Goal: Task Accomplishment & Management: Complete application form

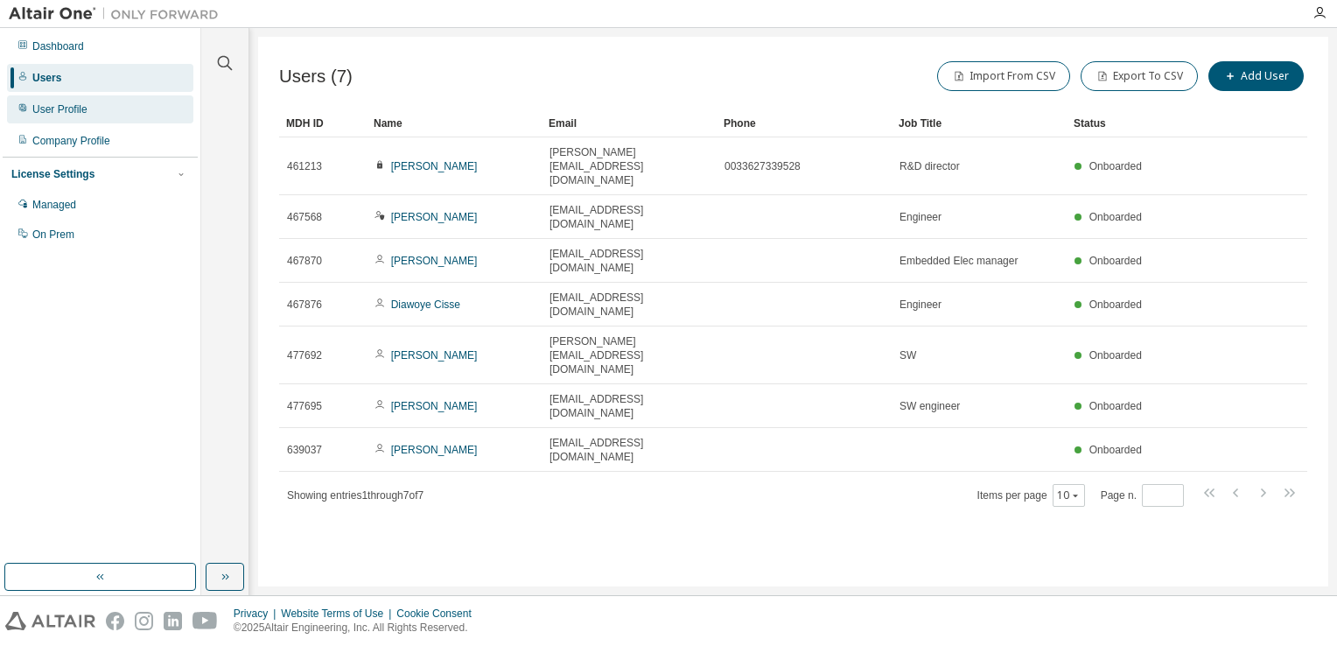
click at [81, 115] on div "User Profile" at bounding box center [59, 109] width 55 height 14
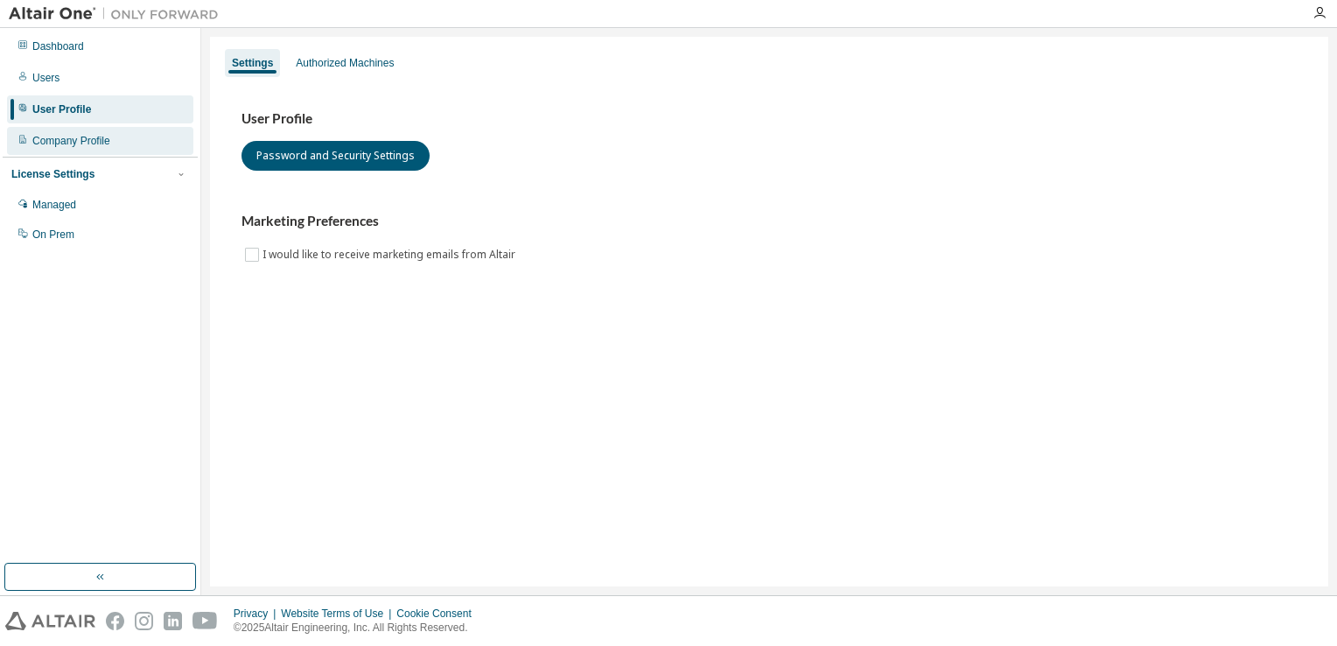
click at [70, 139] on div "Company Profile" at bounding box center [71, 141] width 78 height 14
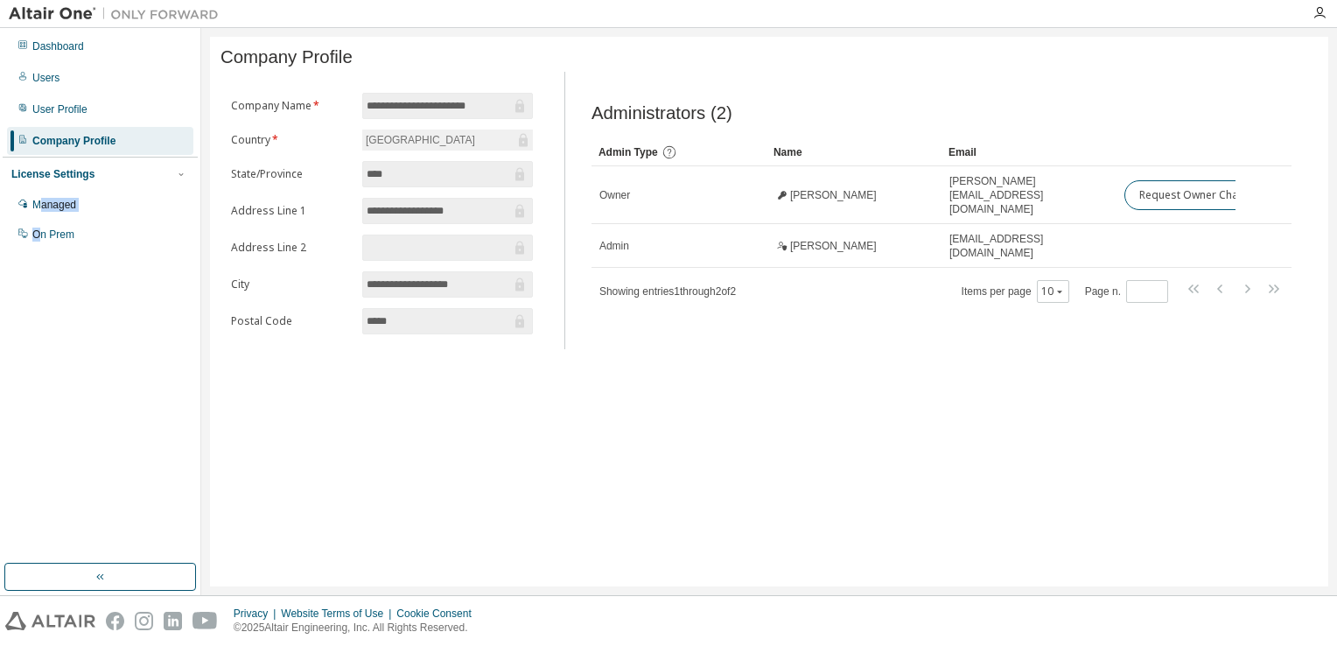
drag, startPoint x: 38, startPoint y: 205, endPoint x: 38, endPoint y: 339, distance: 134.7
click at [38, 339] on div "Dashboard Users User Profile Company Profile License Settings Managed On Prem" at bounding box center [100, 296] width 195 height 530
click at [298, 428] on div "**********" at bounding box center [769, 311] width 1118 height 549
click at [64, 200] on div "Managed" at bounding box center [54, 205] width 44 height 14
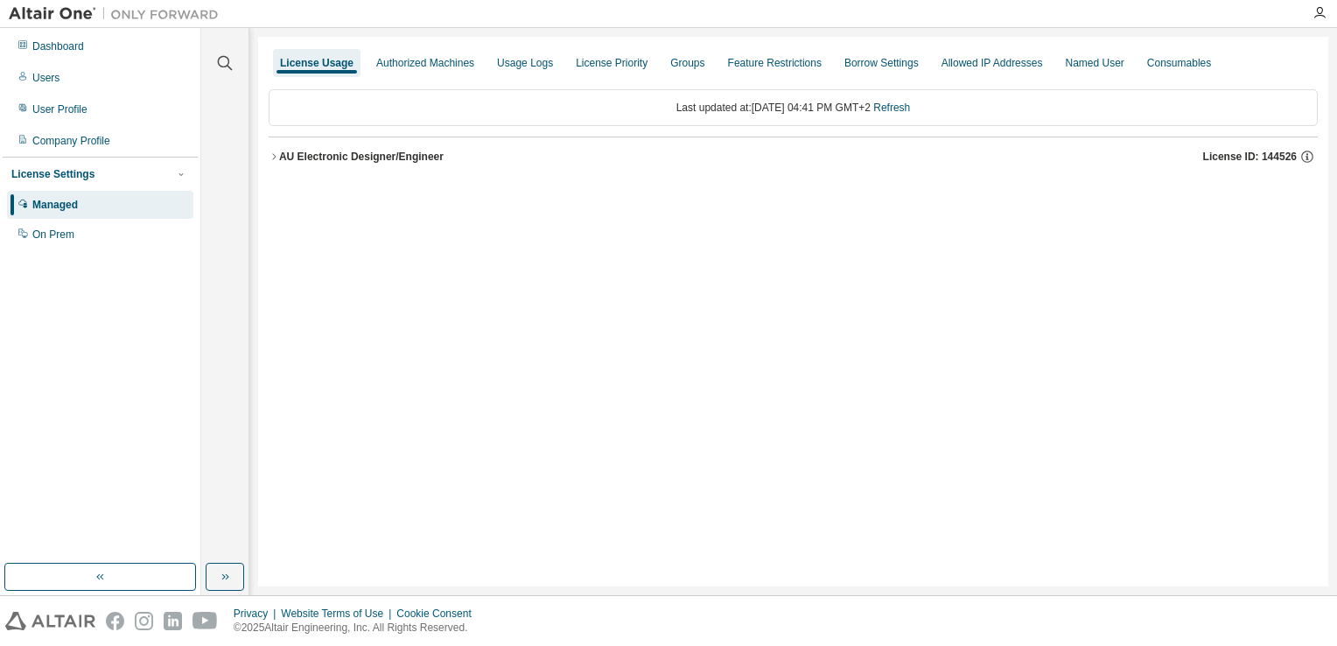
click at [273, 158] on icon "button" at bounding box center [273, 156] width 3 height 6
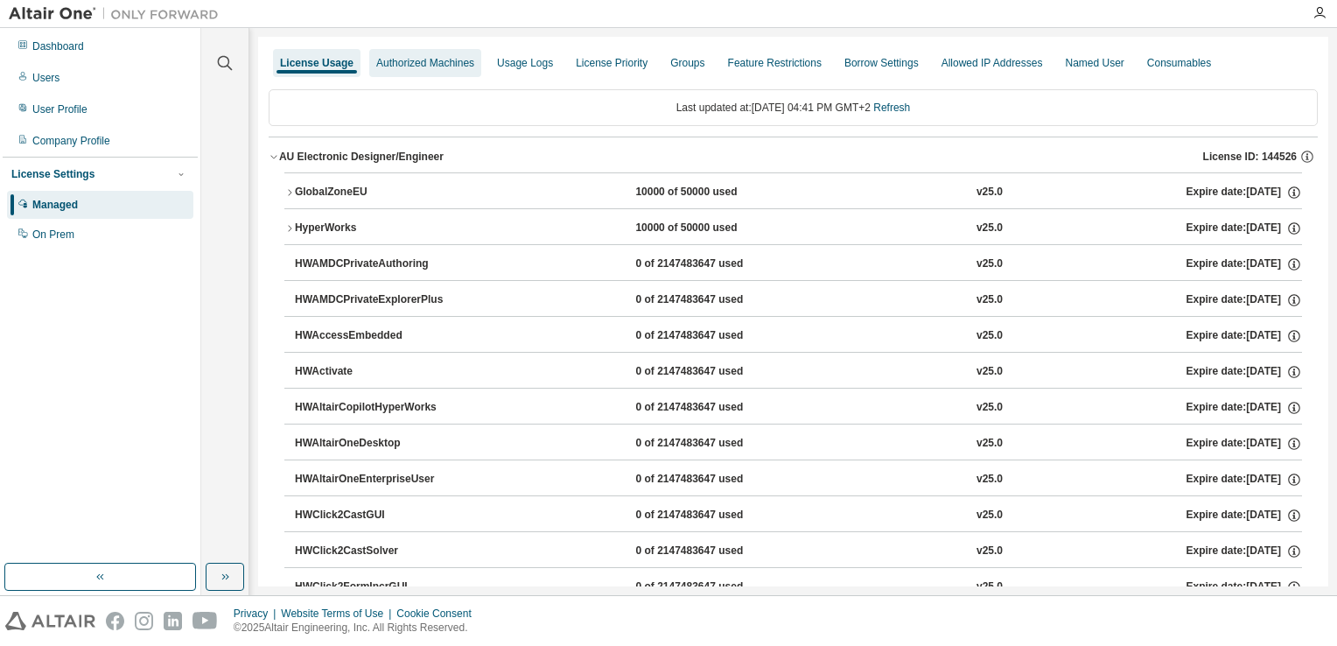
click at [399, 65] on div "Authorized Machines" at bounding box center [425, 63] width 98 height 14
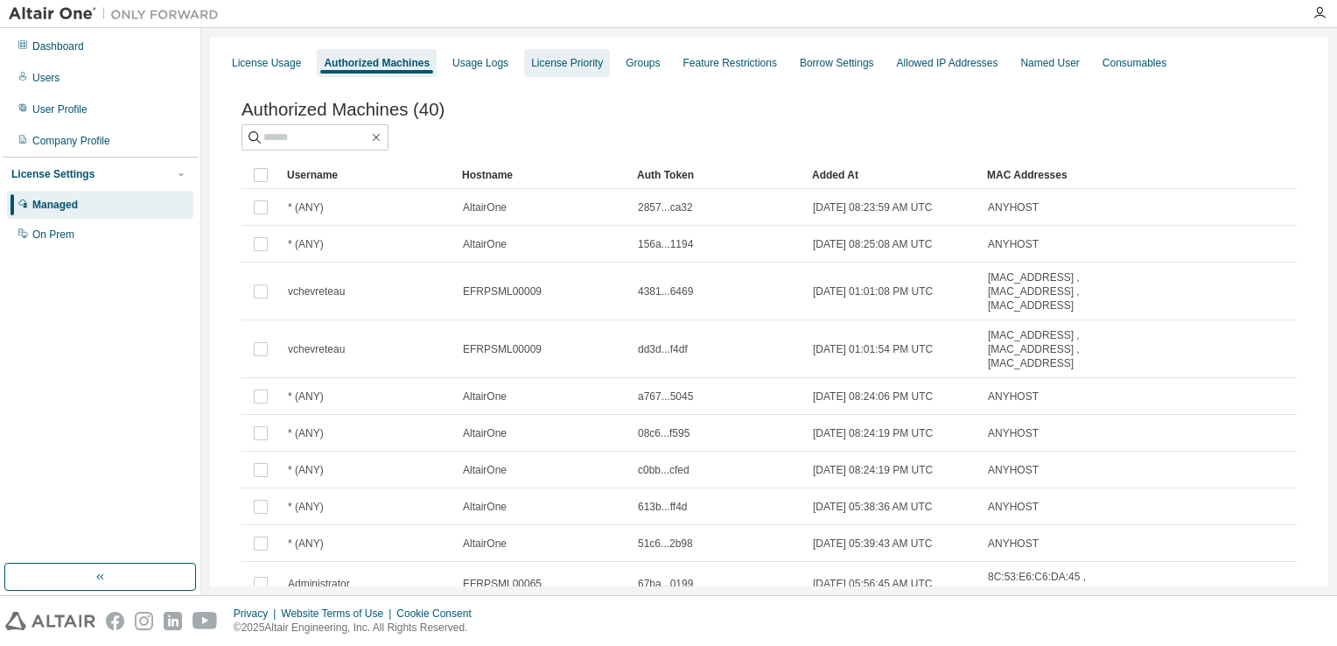
click at [574, 66] on div "License Priority" at bounding box center [567, 63] width 72 height 14
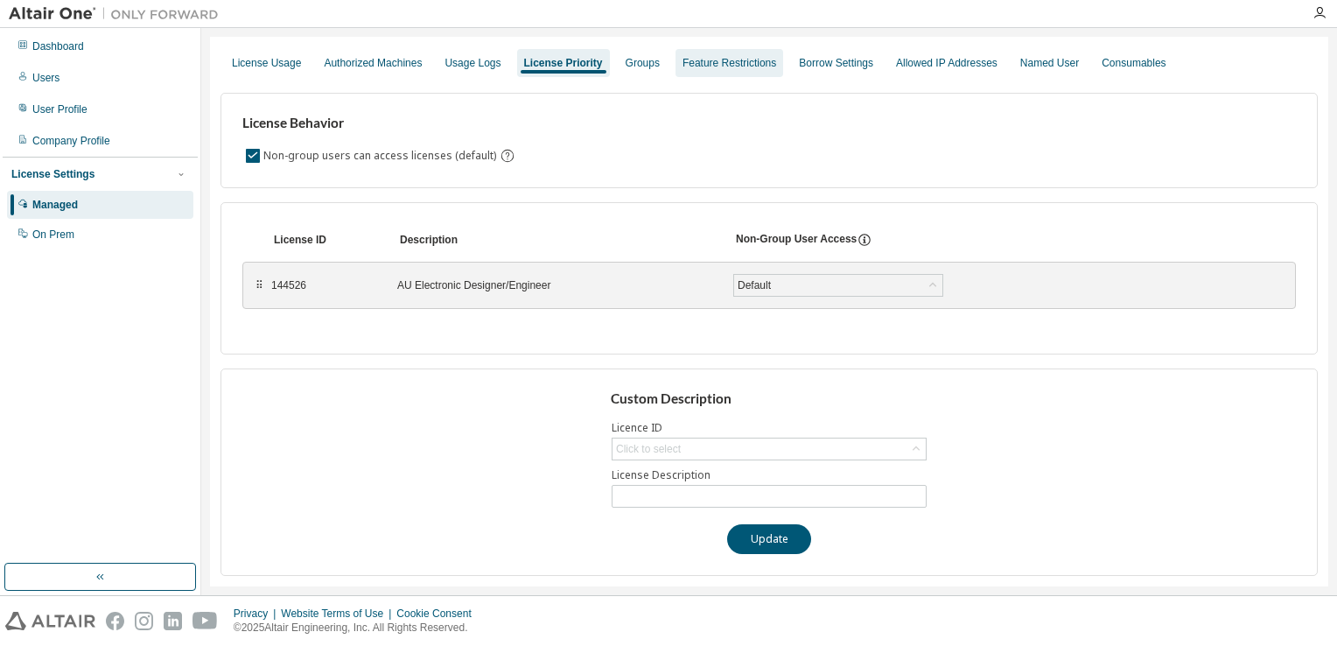
click at [726, 64] on div "Feature Restrictions" at bounding box center [729, 63] width 94 height 14
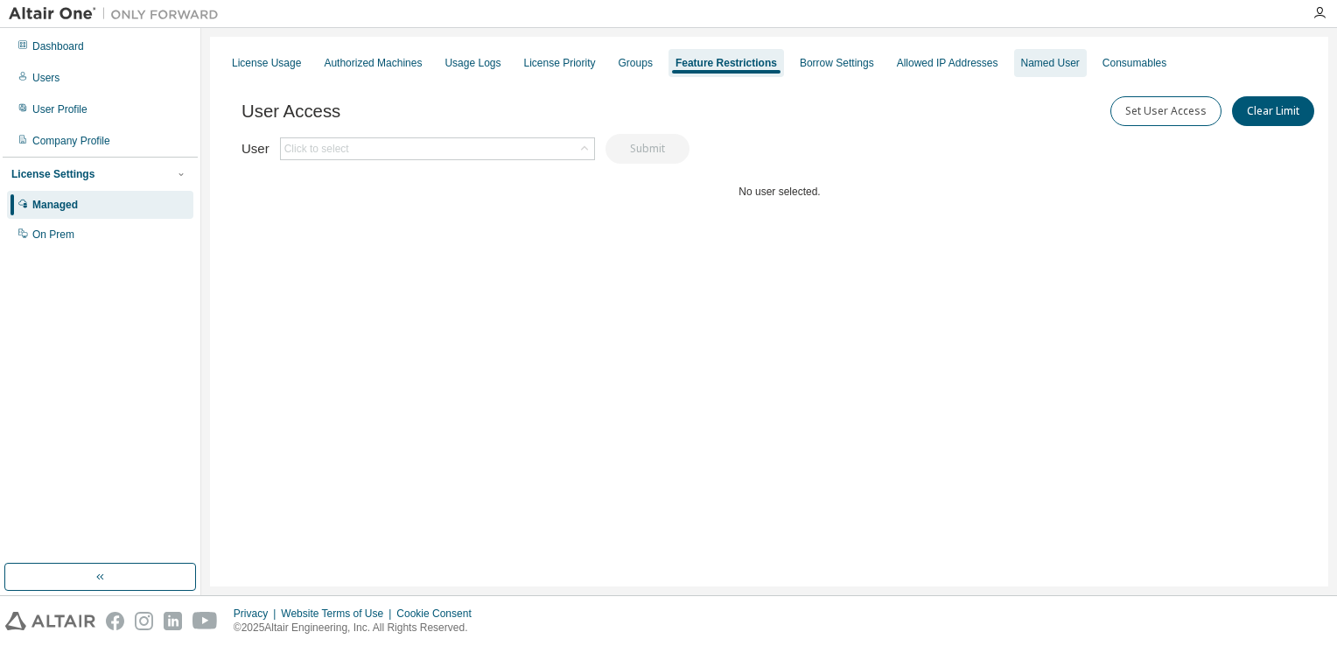
click at [1021, 65] on div "Named User" at bounding box center [1050, 63] width 59 height 14
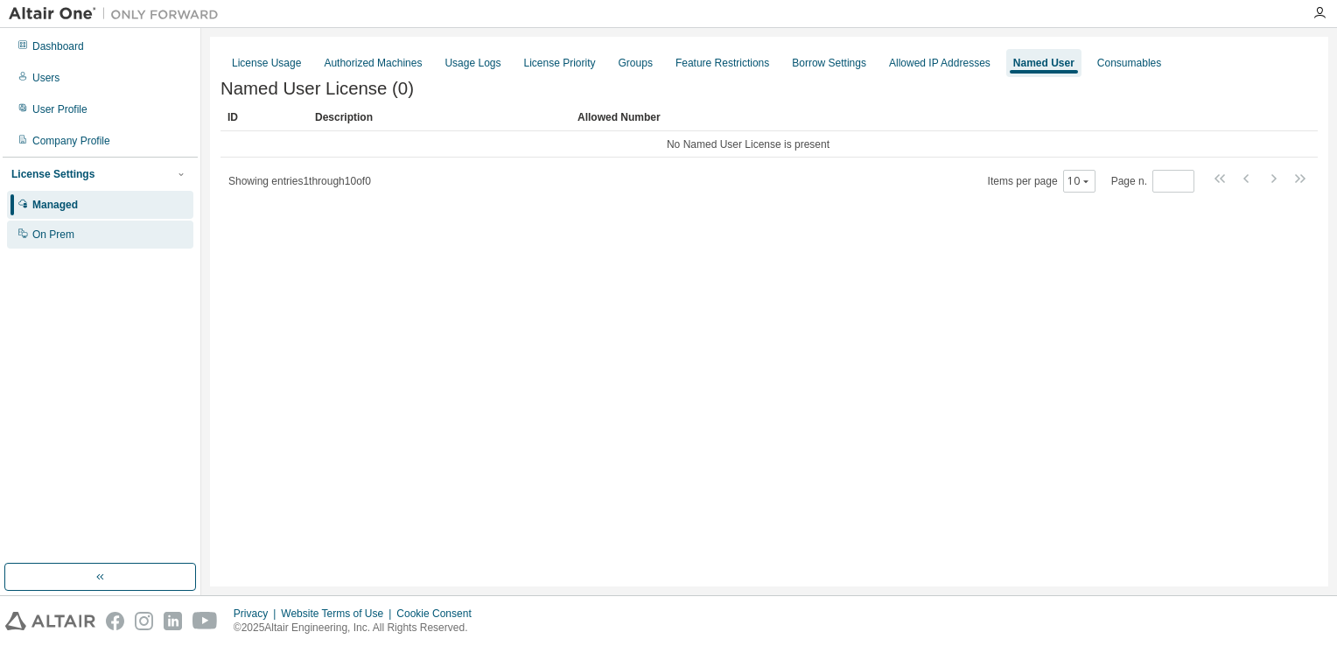
click at [46, 224] on div "On Prem" at bounding box center [100, 234] width 186 height 28
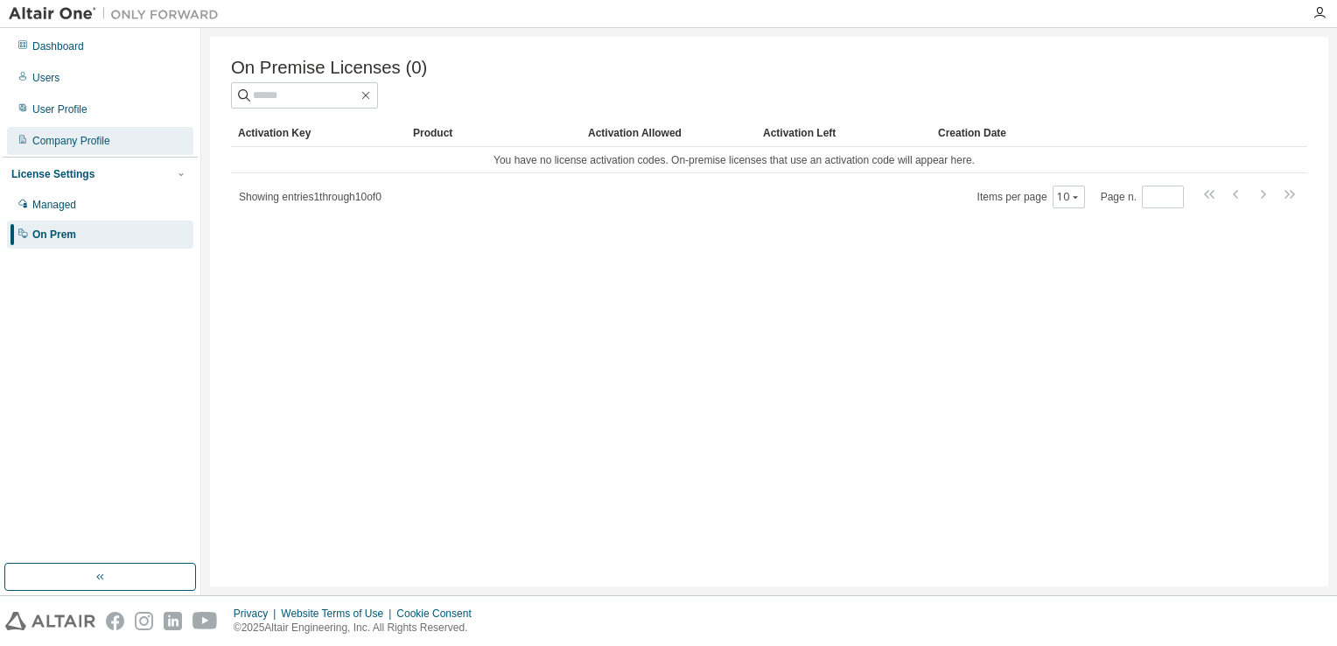
click at [56, 143] on div "Company Profile" at bounding box center [71, 141] width 78 height 14
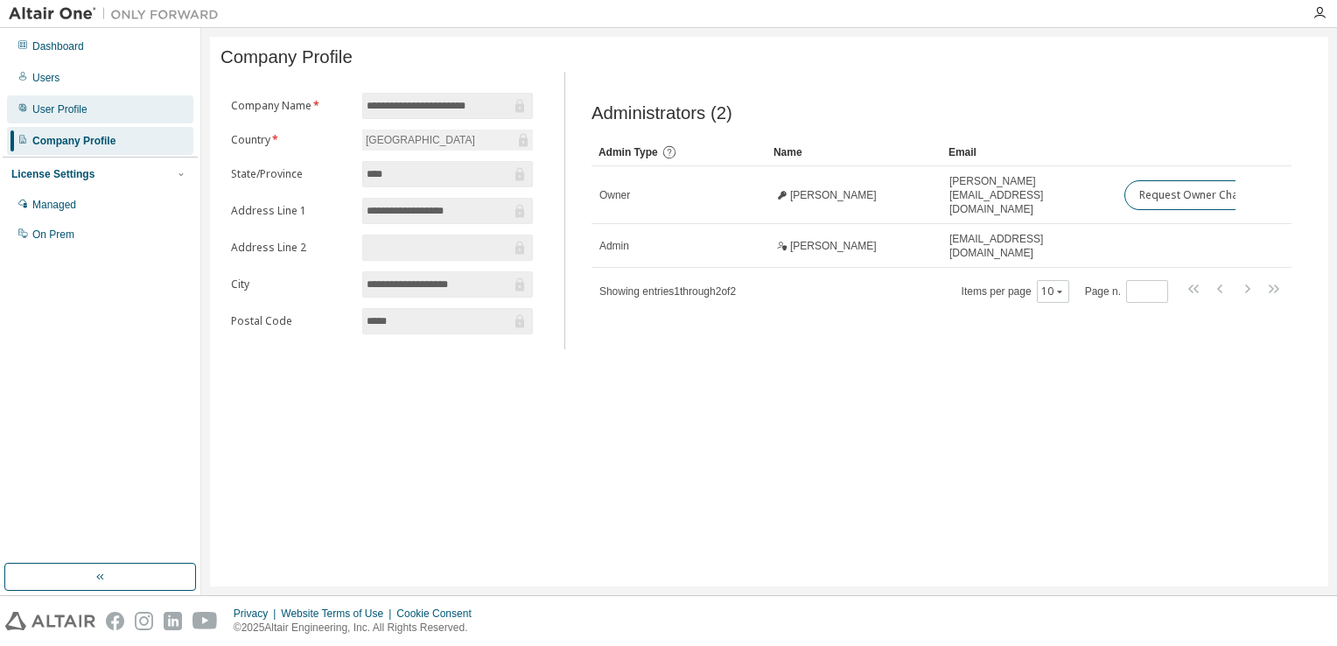
click at [59, 102] on div "User Profile" at bounding box center [59, 109] width 55 height 14
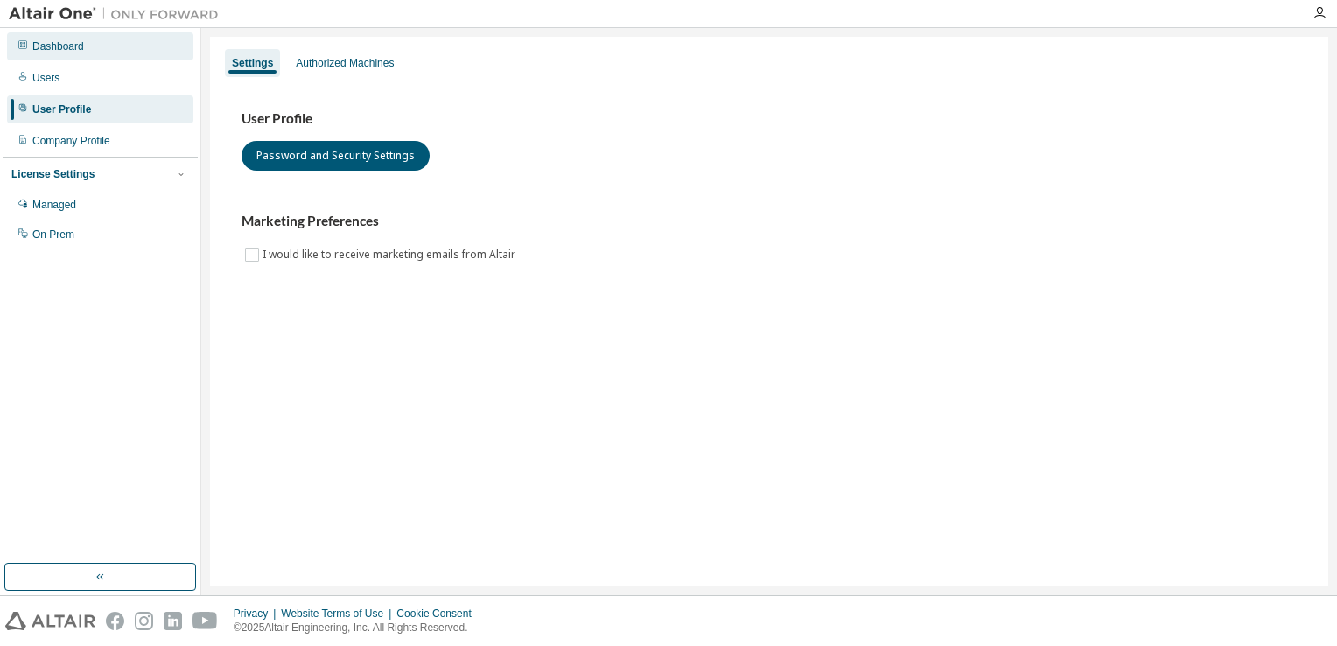
click at [33, 42] on div "Dashboard" at bounding box center [58, 46] width 52 height 14
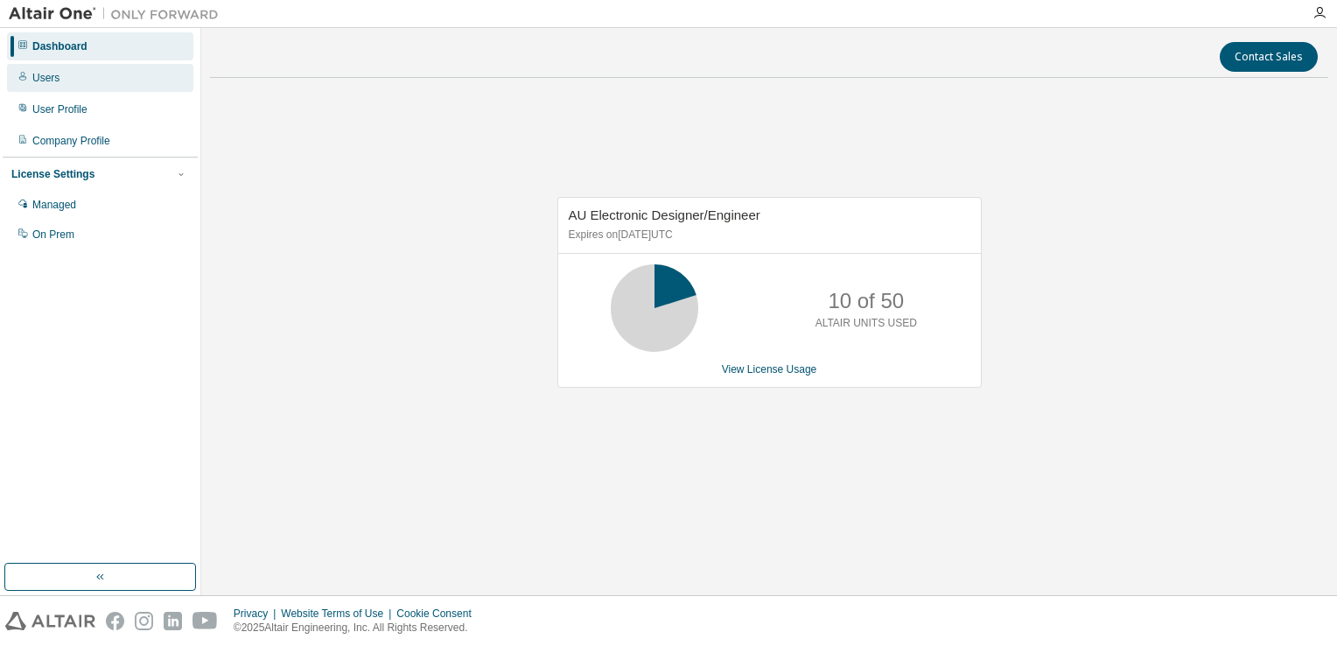
click at [36, 79] on div "Users" at bounding box center [45, 78] width 27 height 14
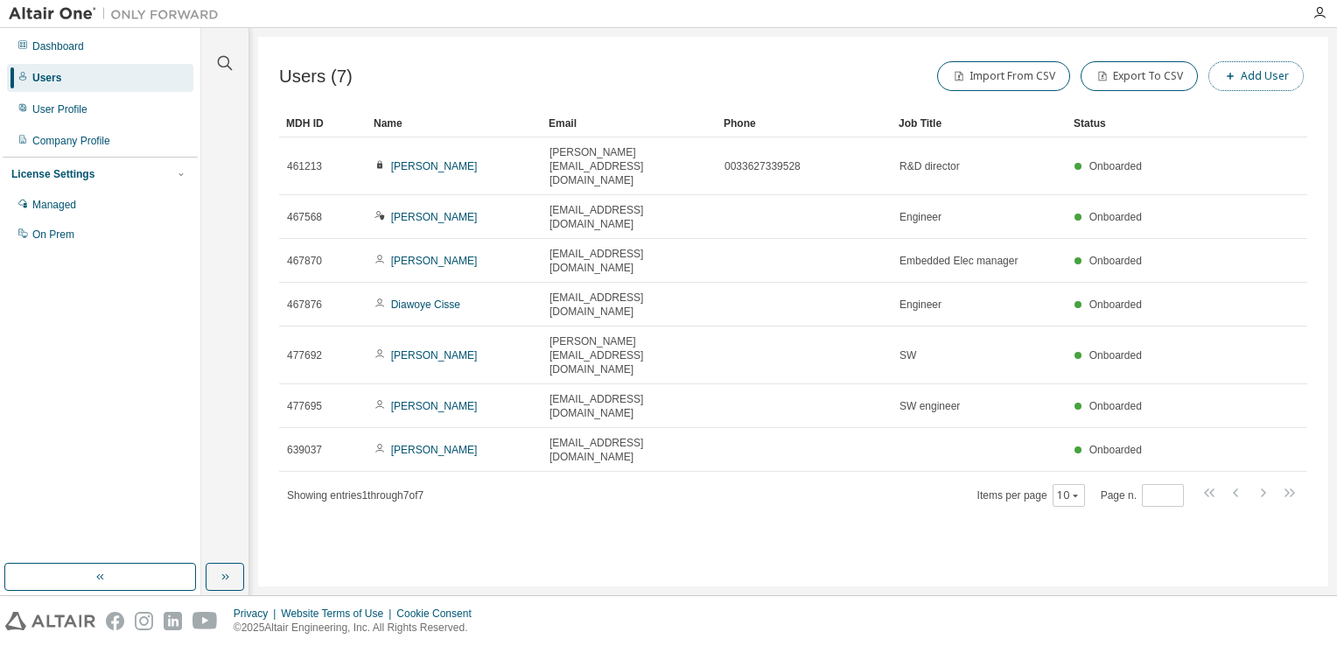
click at [1259, 74] on button "Add User" at bounding box center [1255, 76] width 95 height 30
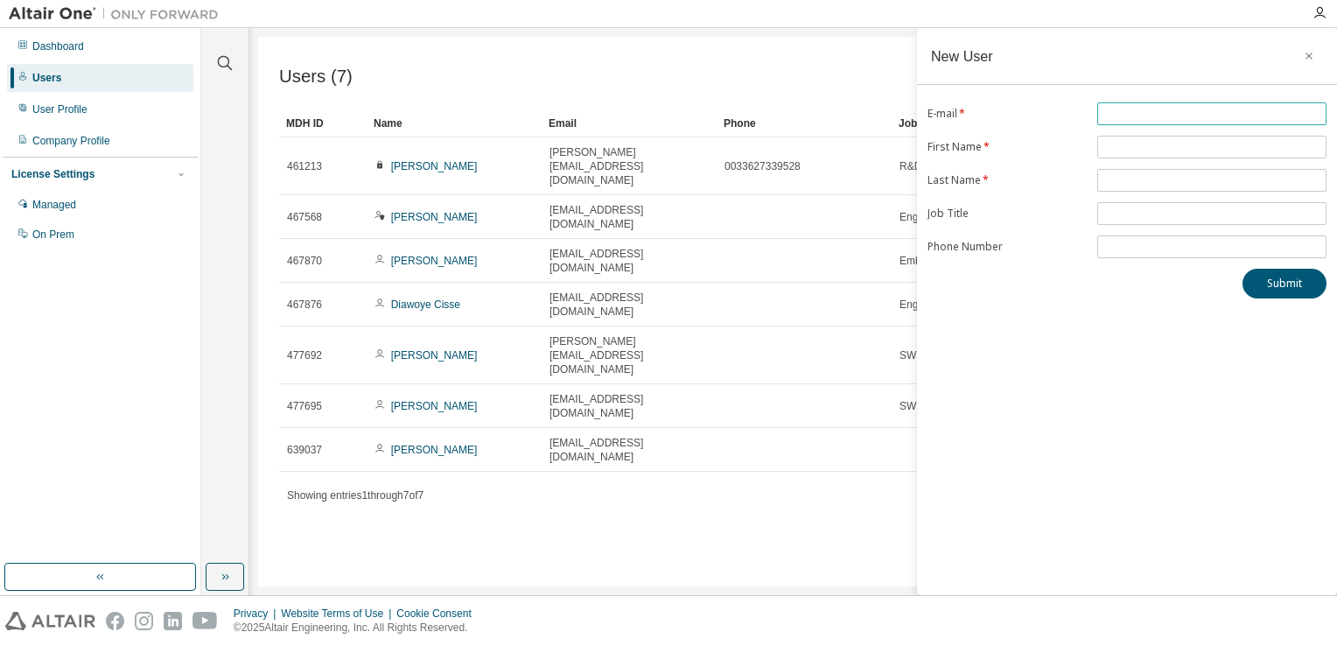
click at [1137, 110] on input "text" at bounding box center [1212, 114] width 220 height 14
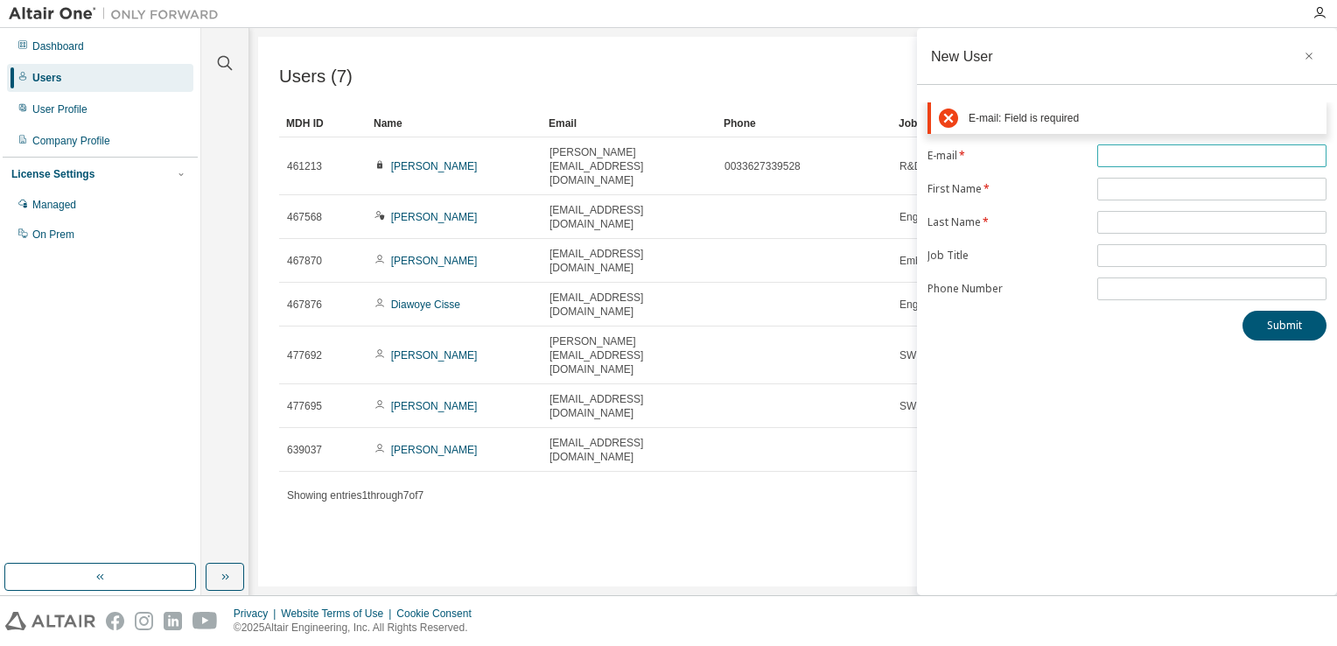
click at [1114, 153] on input "text" at bounding box center [1212, 156] width 220 height 14
paste input "**********"
type input "**********"
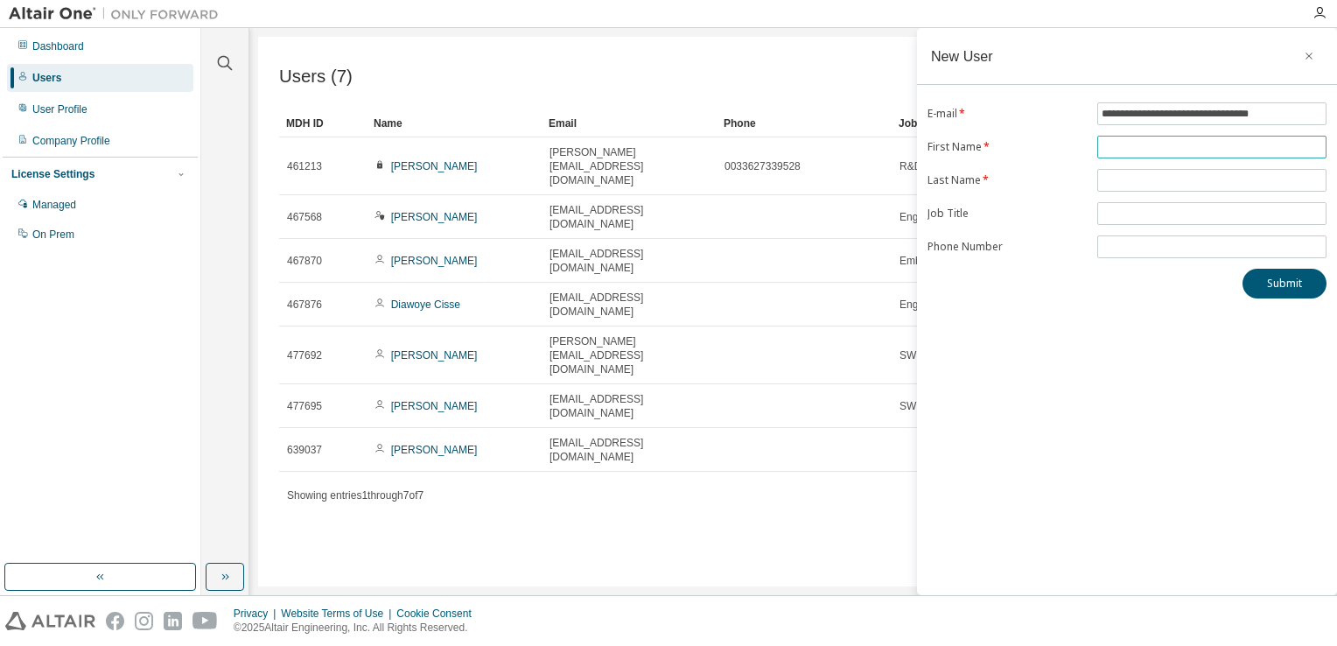
click at [1206, 149] on input "text" at bounding box center [1212, 147] width 220 height 14
type input "*******"
click at [1156, 185] on input "text" at bounding box center [1212, 180] width 220 height 14
type input "******"
click at [1172, 212] on input "text" at bounding box center [1212, 213] width 220 height 14
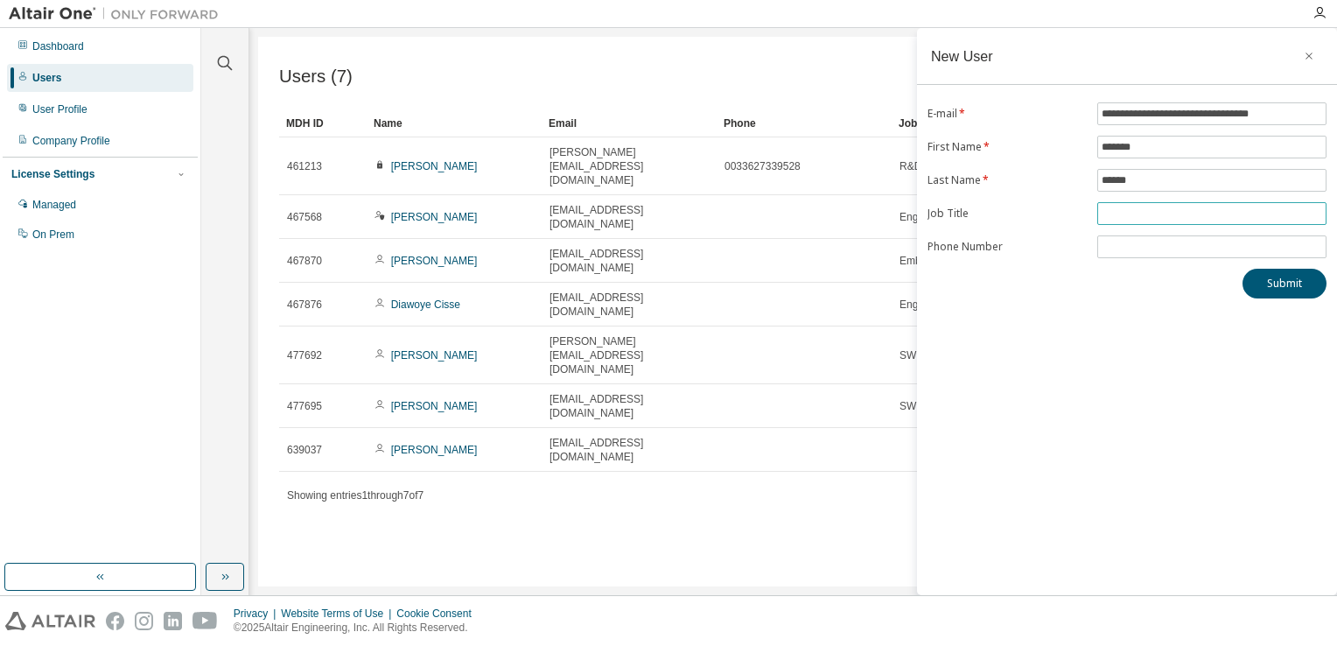
paste input "**********"
type input "**********"
click at [1271, 283] on button "Submit" at bounding box center [1284, 284] width 84 height 30
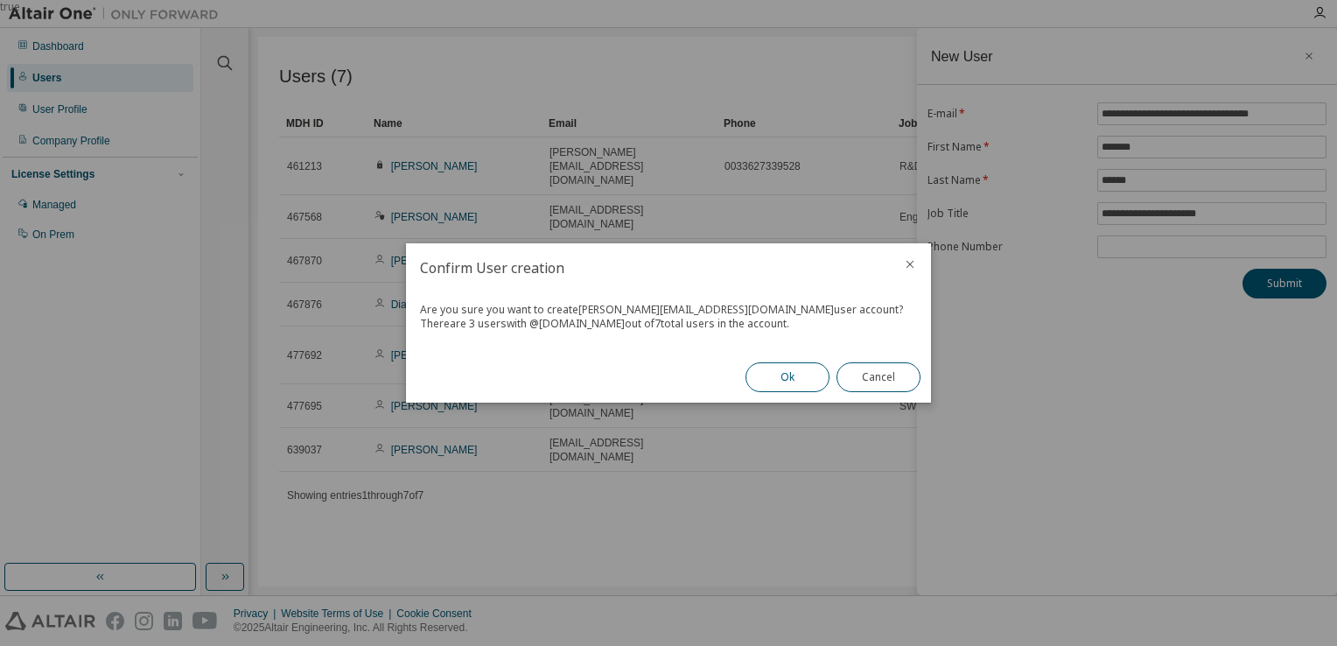
click at [796, 383] on button "Ok" at bounding box center [787, 377] width 84 height 30
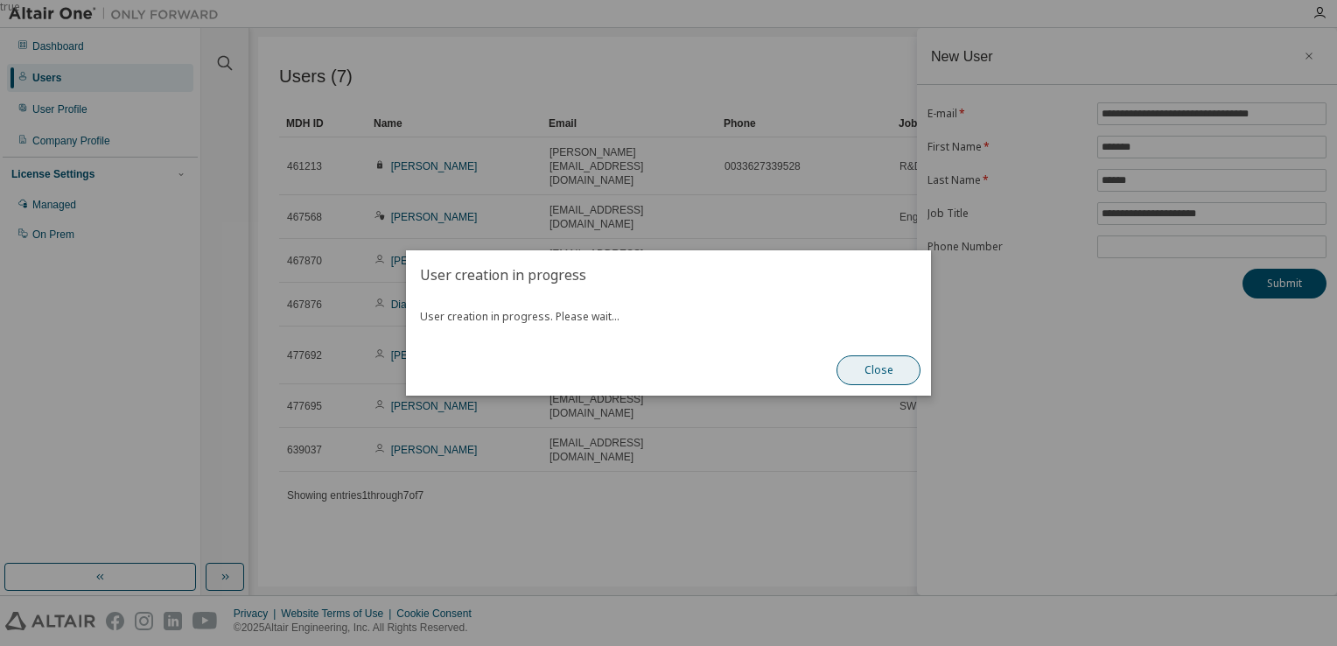
click at [871, 371] on button "Close" at bounding box center [878, 370] width 84 height 30
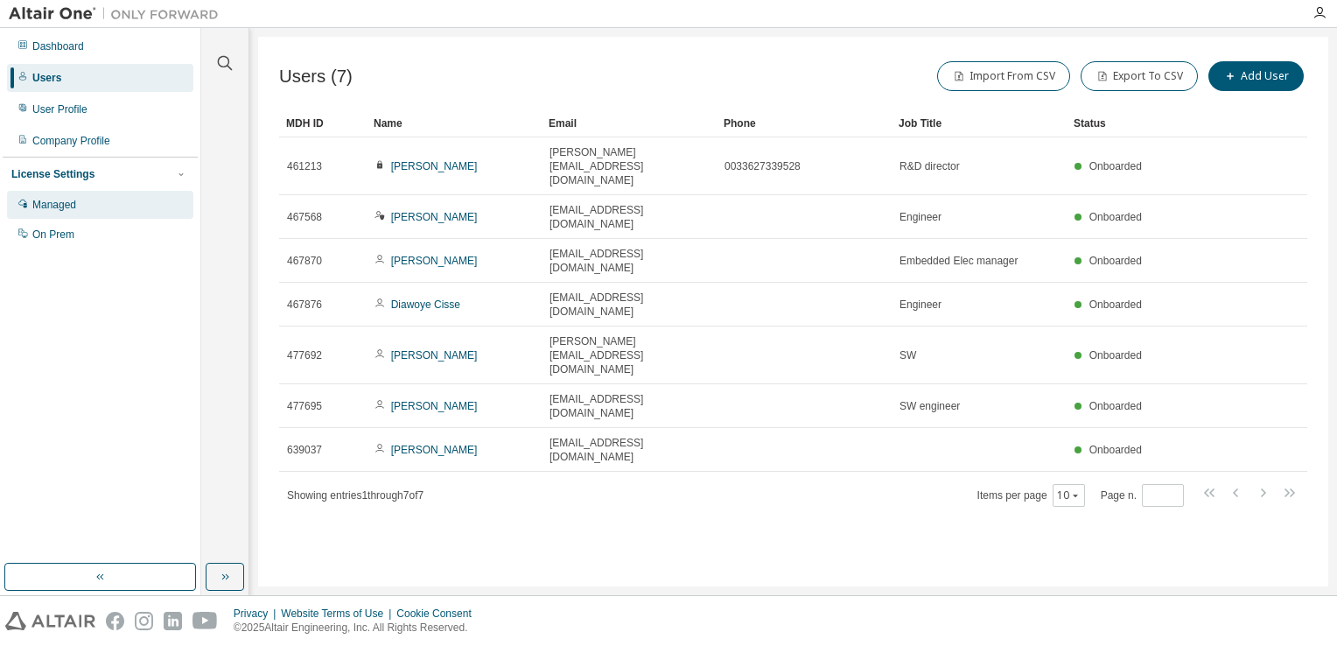
click at [45, 202] on div "Managed" at bounding box center [54, 205] width 44 height 14
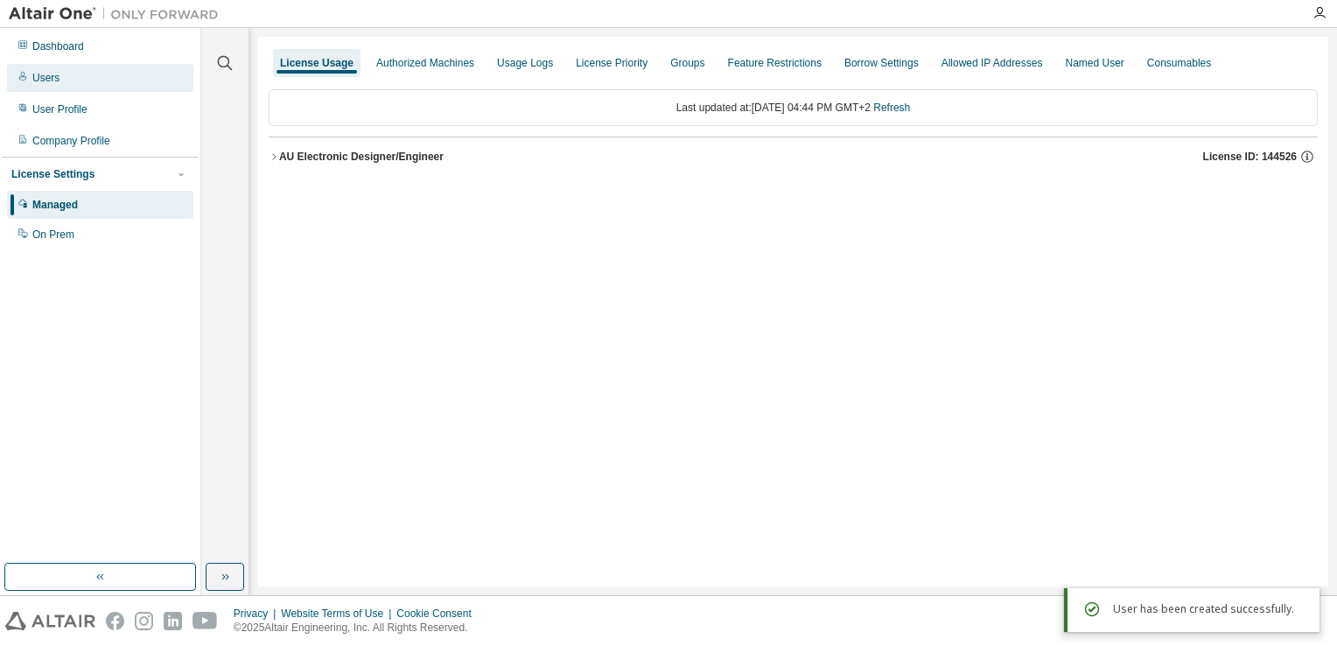
click at [42, 77] on div "Users" at bounding box center [45, 78] width 27 height 14
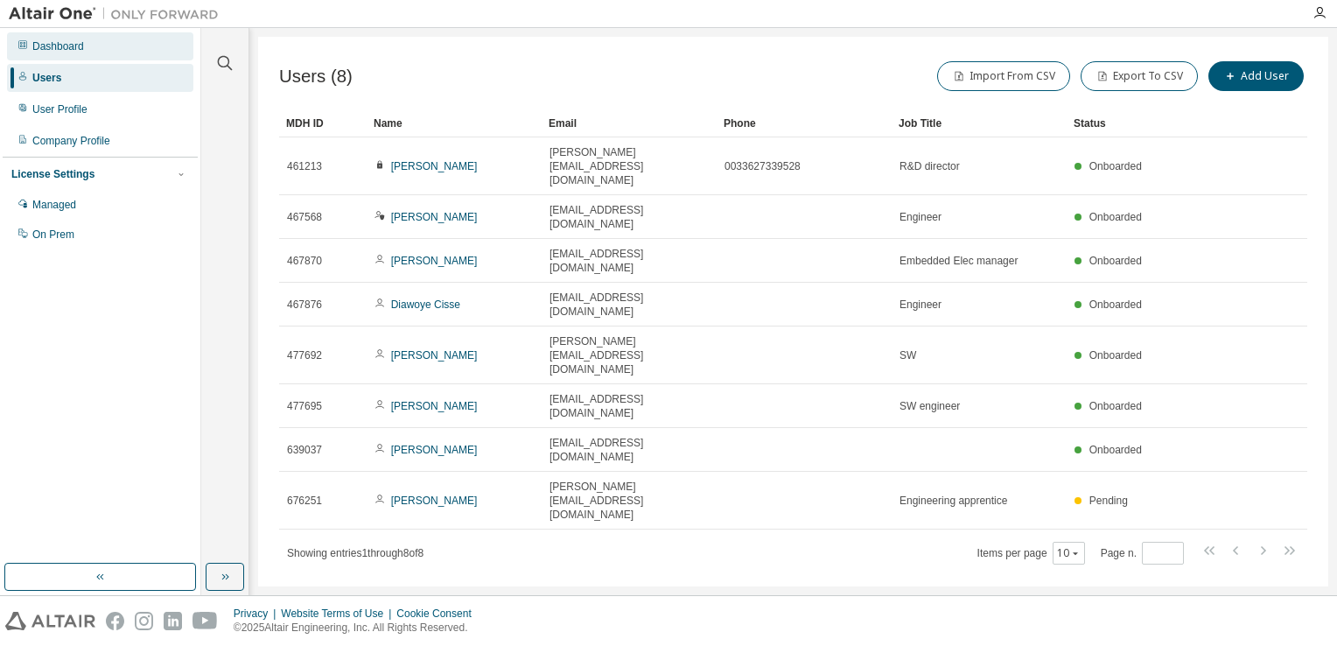
click at [64, 41] on div "Dashboard" at bounding box center [58, 46] width 52 height 14
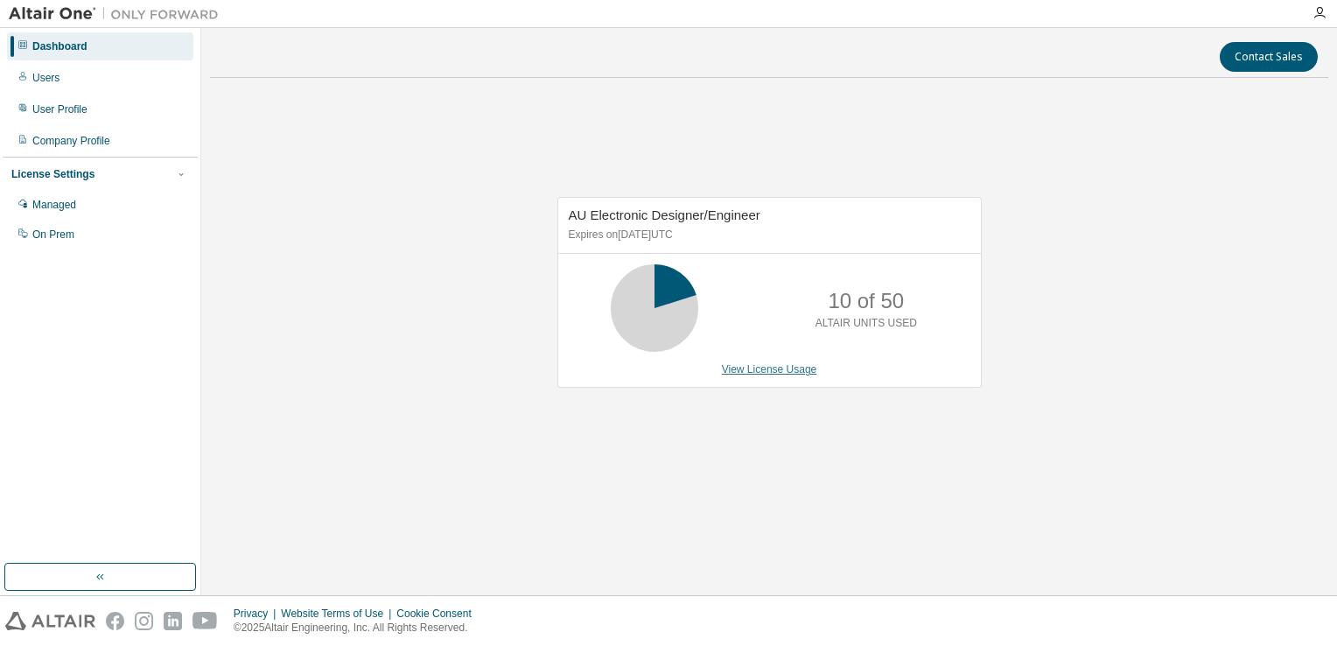
click at [736, 367] on link "View License Usage" at bounding box center [769, 369] width 95 height 12
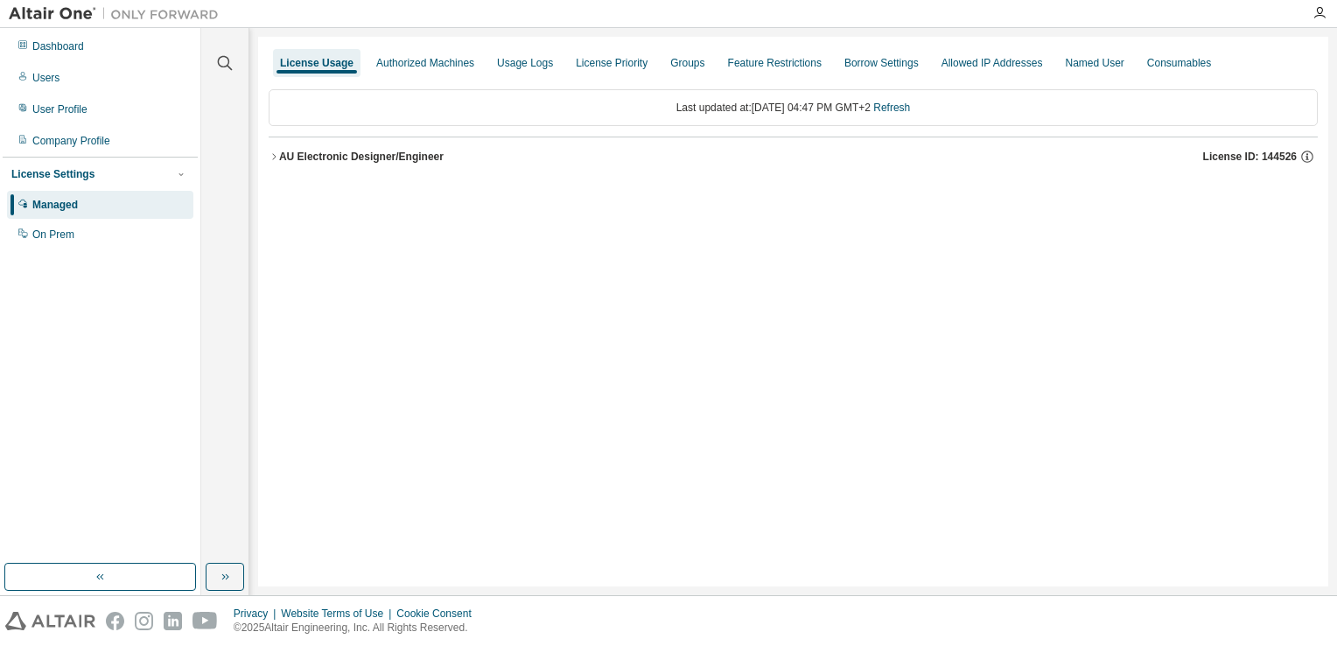
click at [273, 155] on icon "button" at bounding box center [274, 156] width 10 height 10
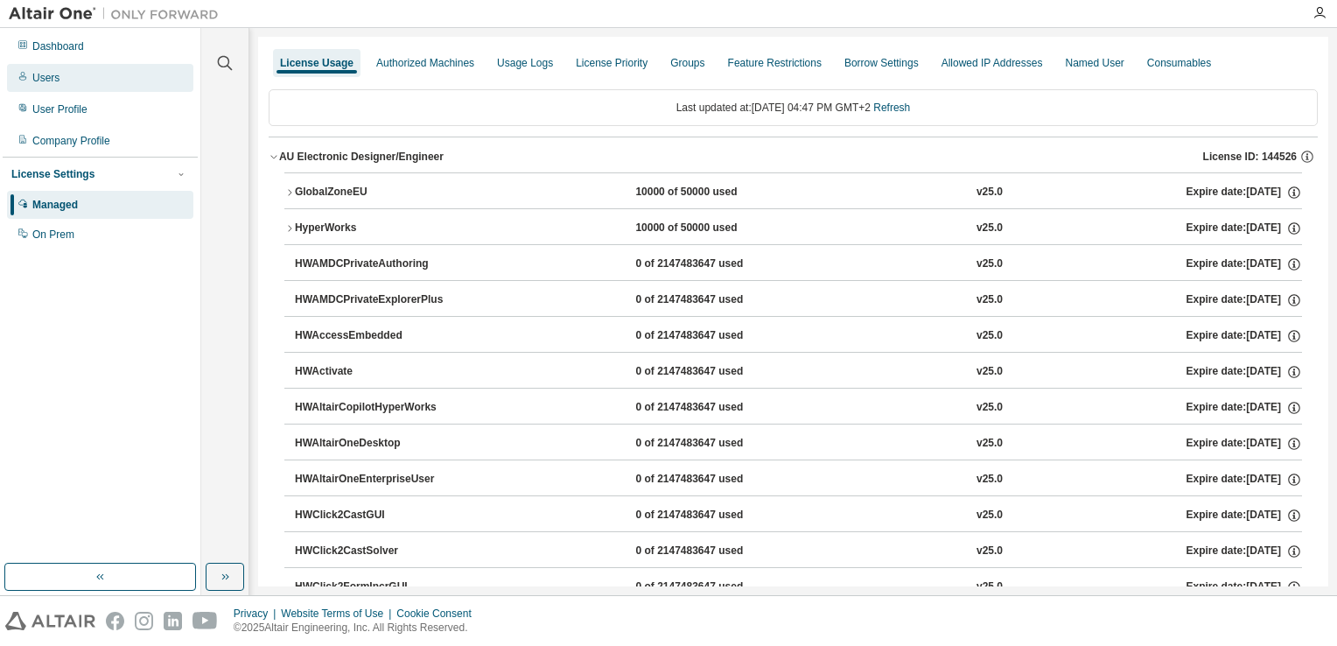
click at [59, 75] on div "Users" at bounding box center [100, 78] width 186 height 28
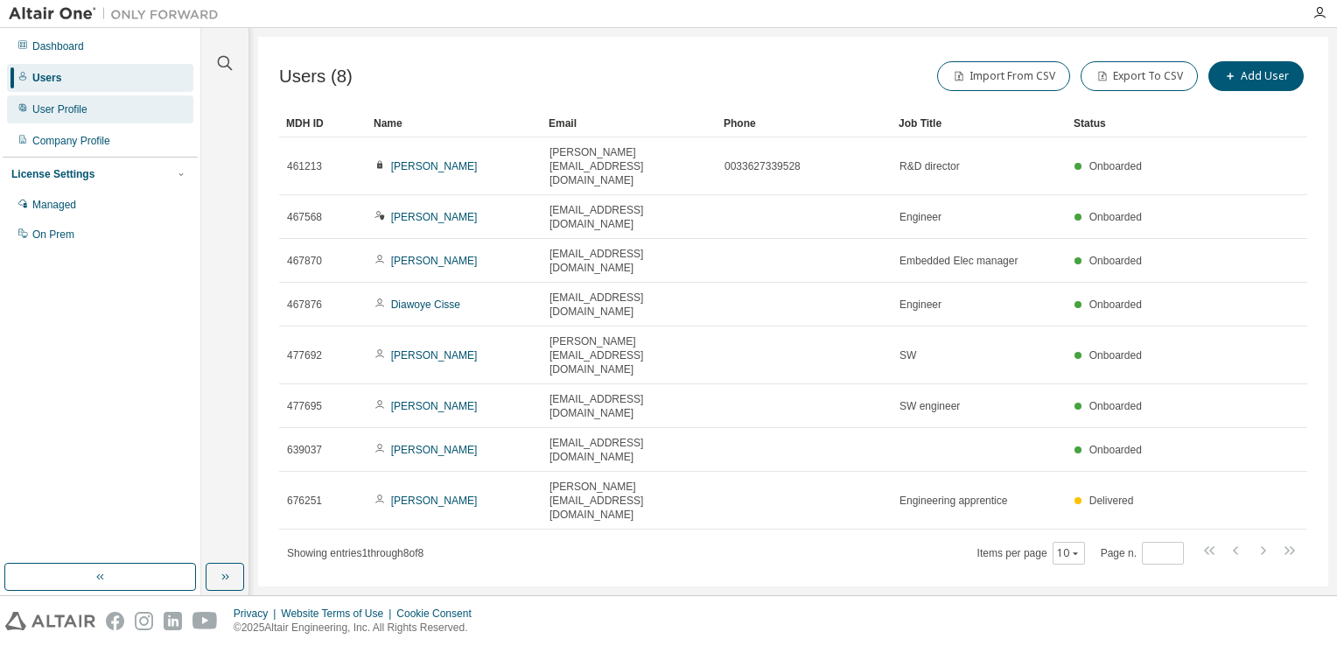
click at [59, 103] on div "User Profile" at bounding box center [59, 109] width 55 height 14
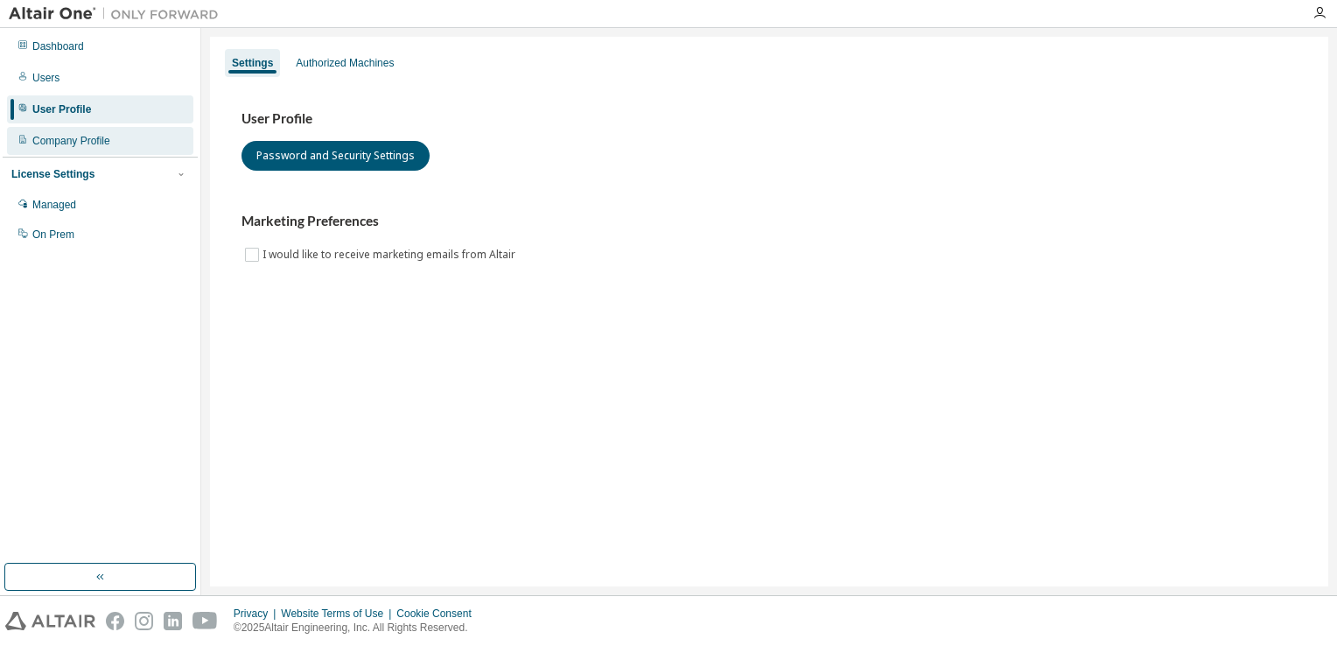
click at [59, 140] on div "Company Profile" at bounding box center [71, 141] width 78 height 14
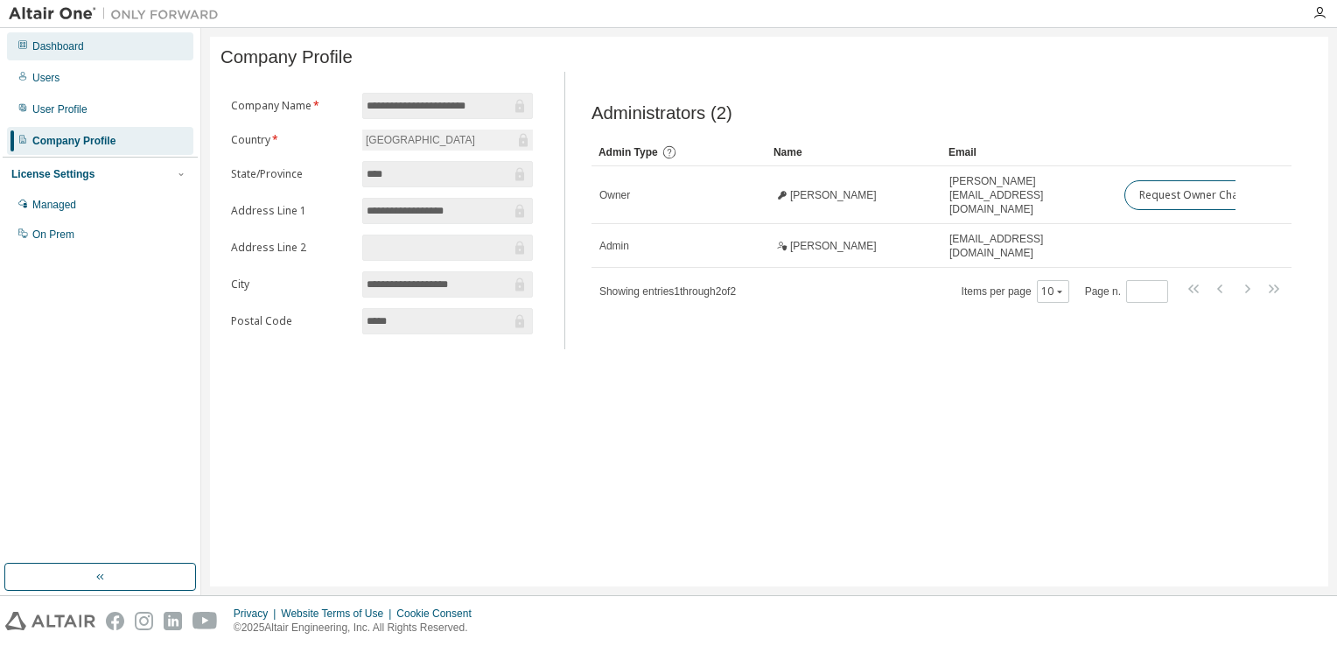
click at [56, 45] on div "Dashboard" at bounding box center [58, 46] width 52 height 14
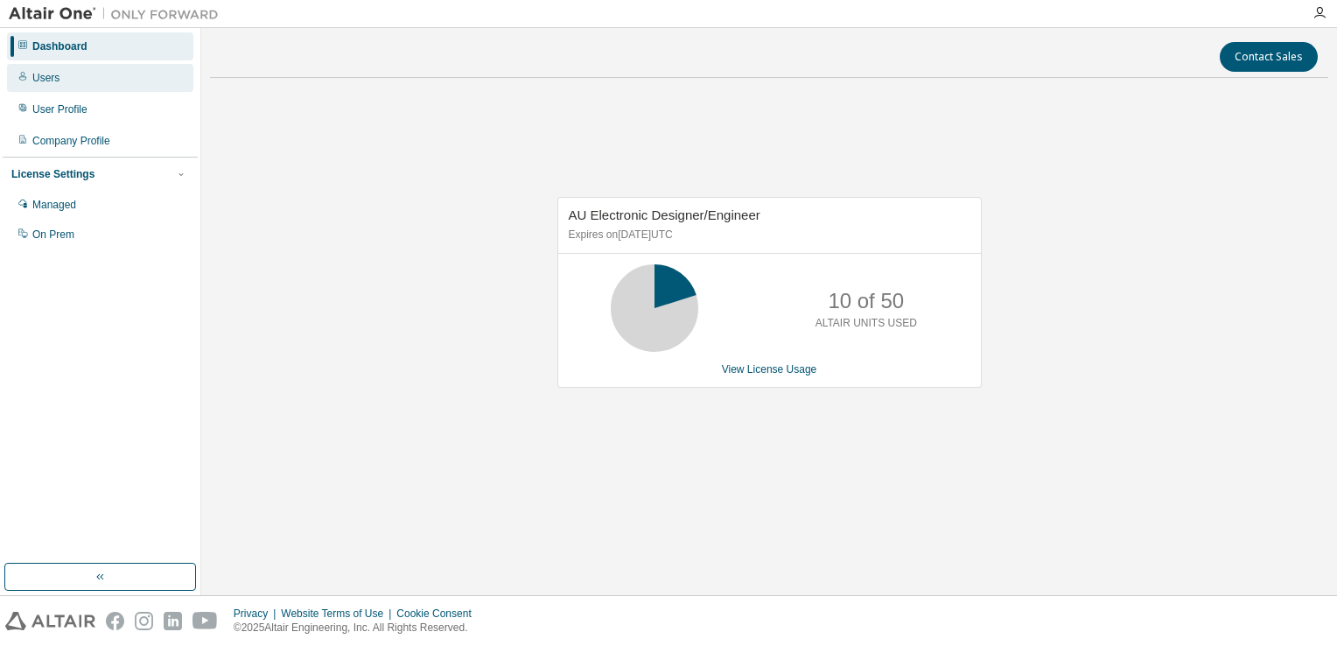
click at [45, 75] on div "Users" at bounding box center [45, 78] width 27 height 14
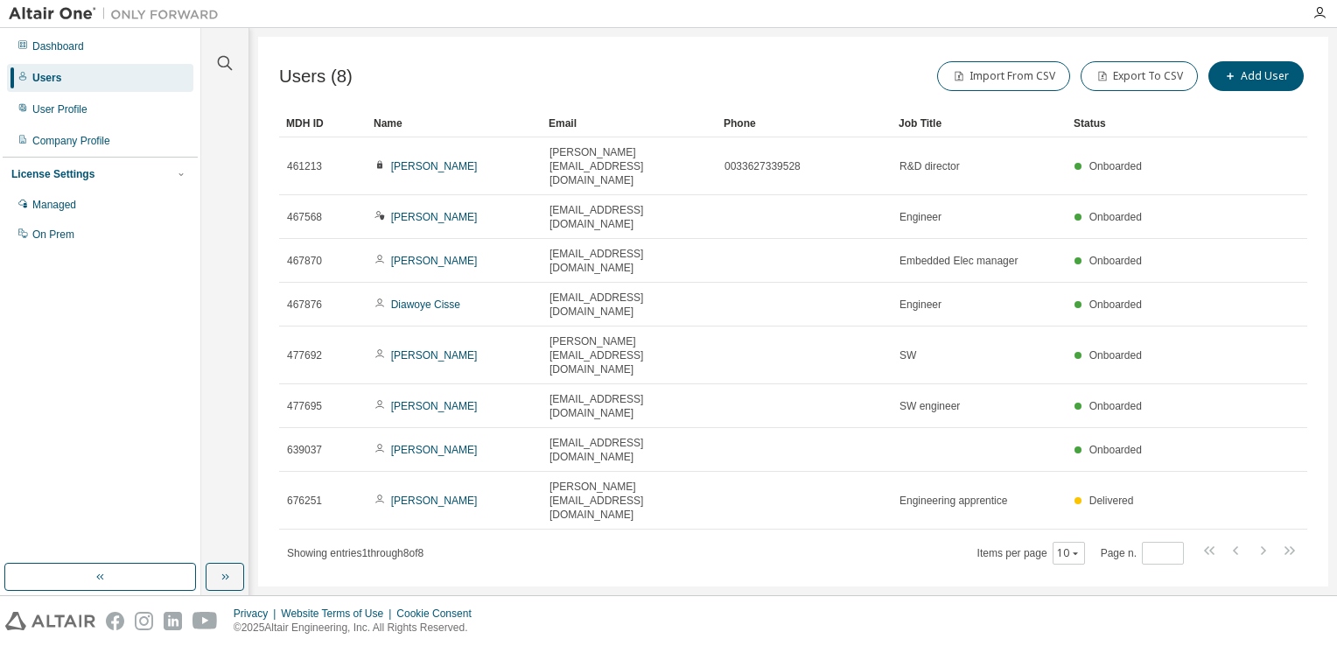
click at [745, 453] on div "Users (8) Import From CSV Export To CSV Add User Clear Load Save Save As Field …" at bounding box center [793, 311] width 1070 height 549
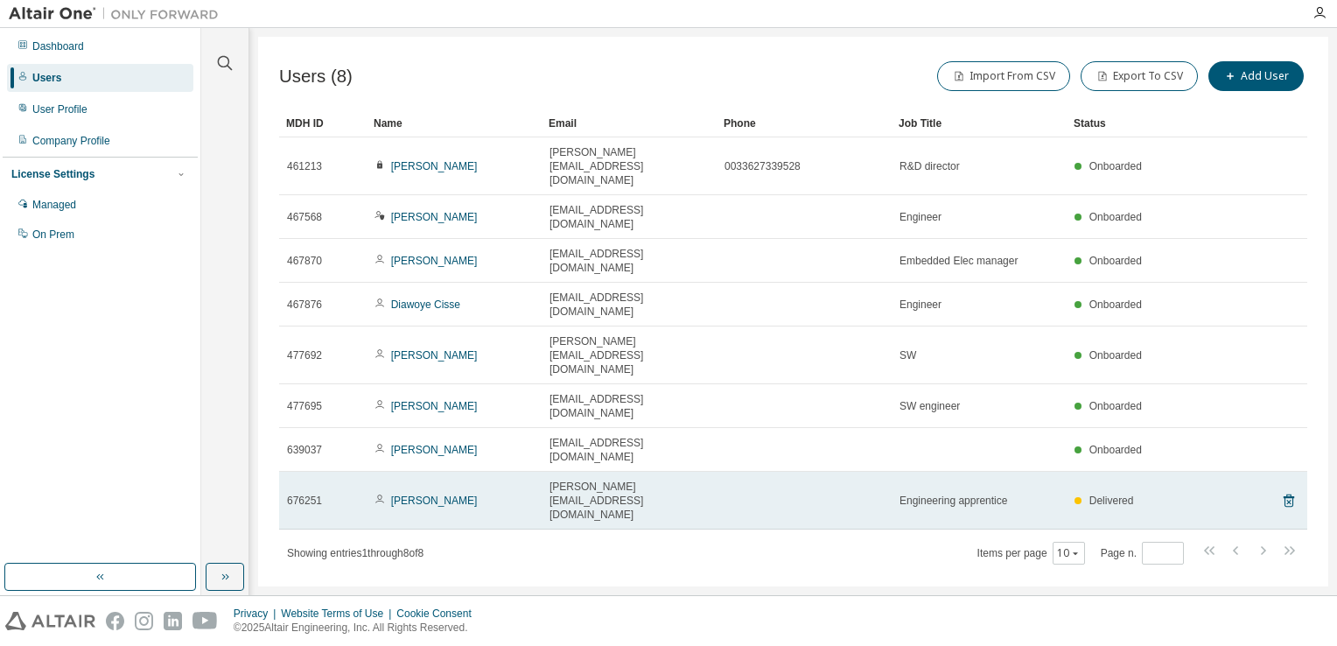
click at [1109, 494] on span "Delivered" at bounding box center [1111, 500] width 45 height 12
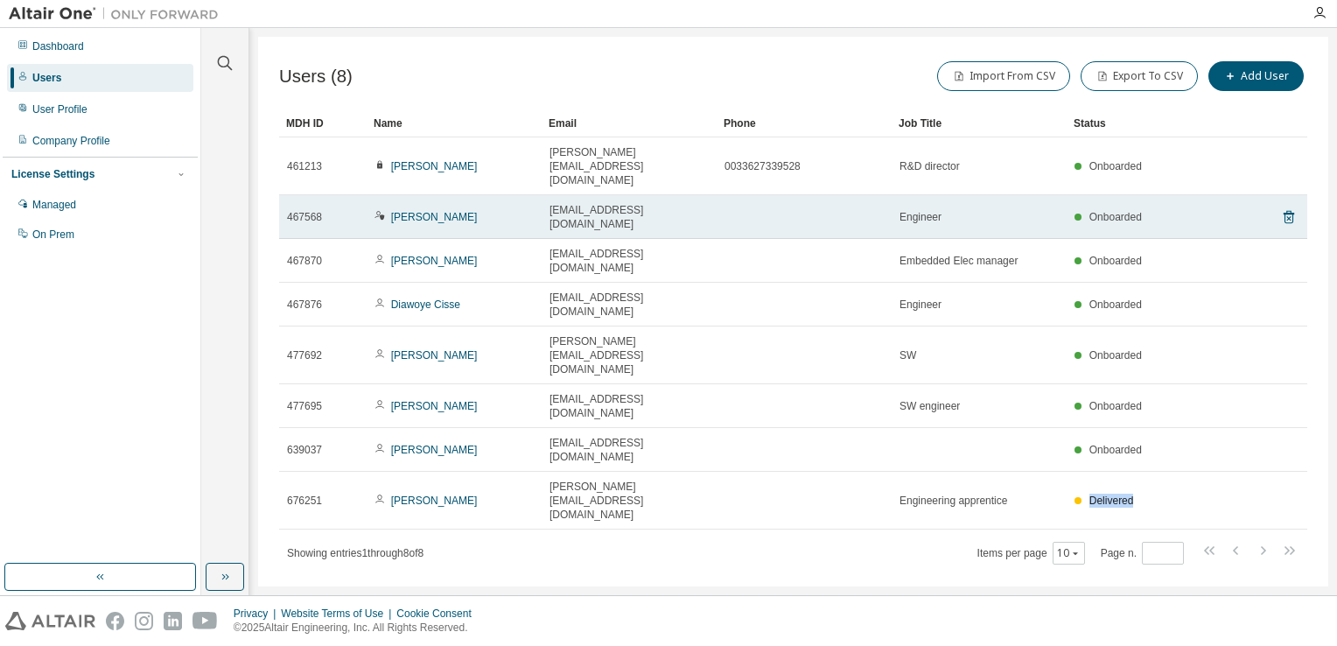
copy span "Delivered"
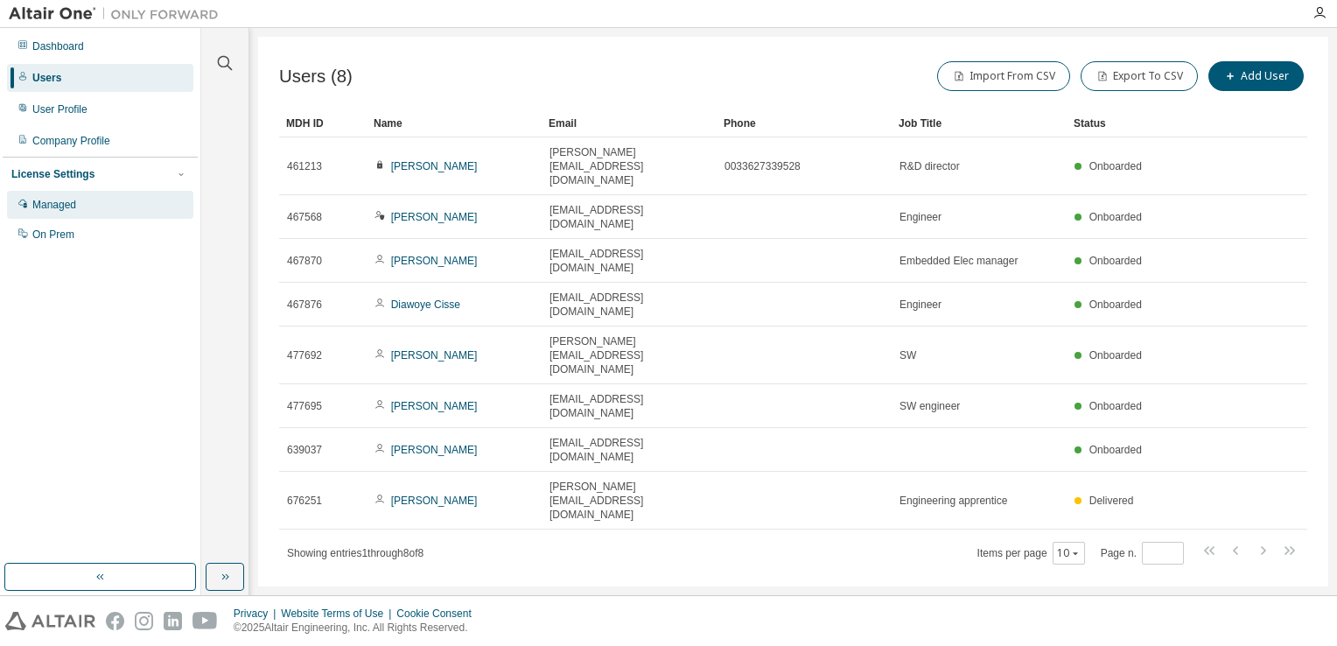
click at [50, 205] on div "Managed" at bounding box center [54, 205] width 44 height 14
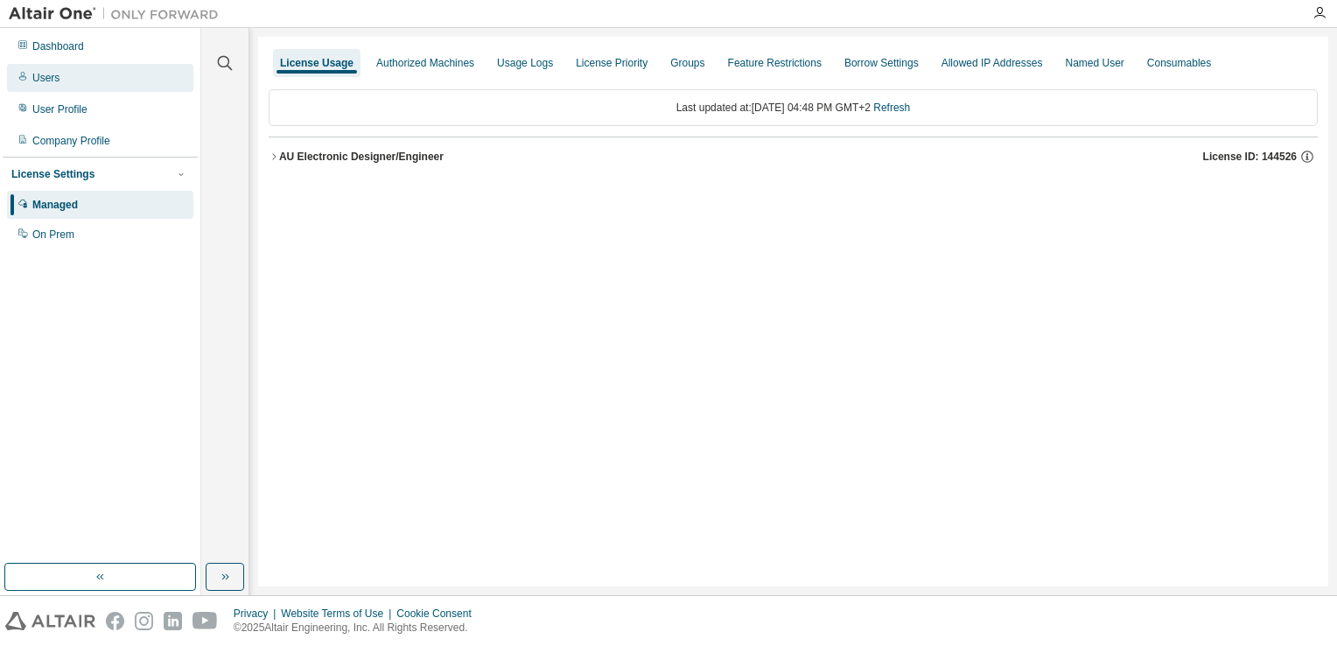
click at [42, 75] on div "Users" at bounding box center [45, 78] width 27 height 14
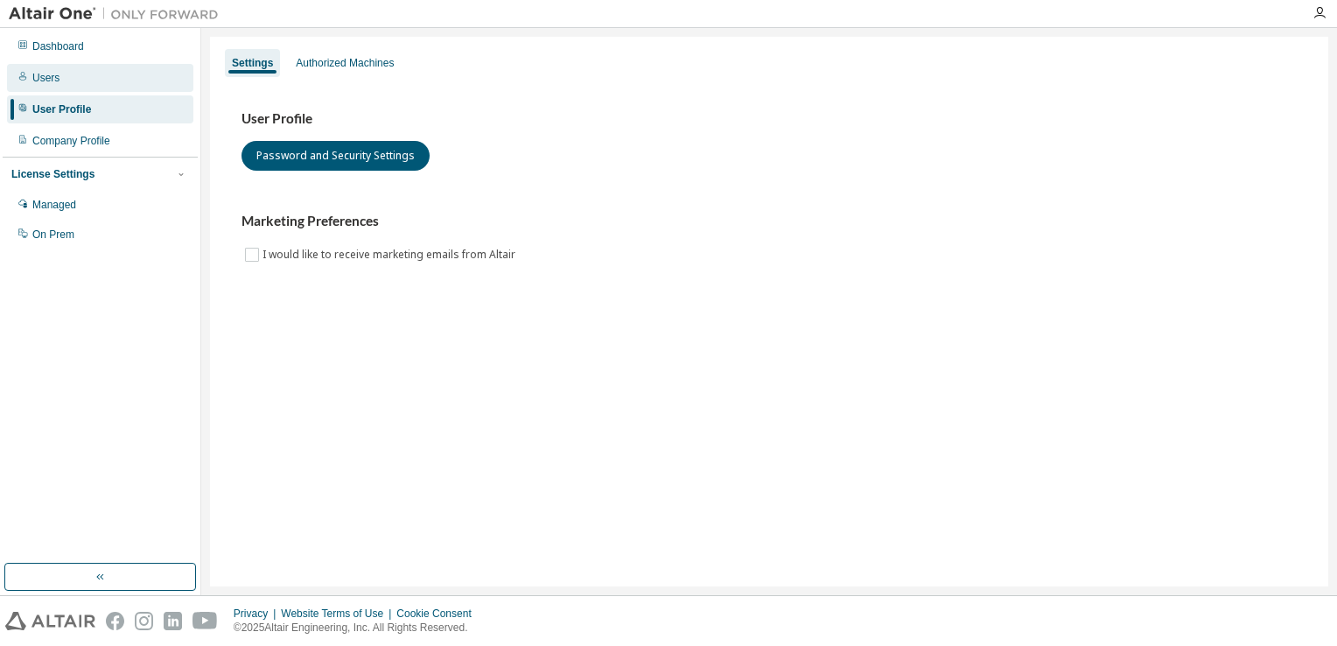
click at [42, 81] on div "Users" at bounding box center [45, 78] width 27 height 14
